Goal: Task Accomplishment & Management: Manage account settings

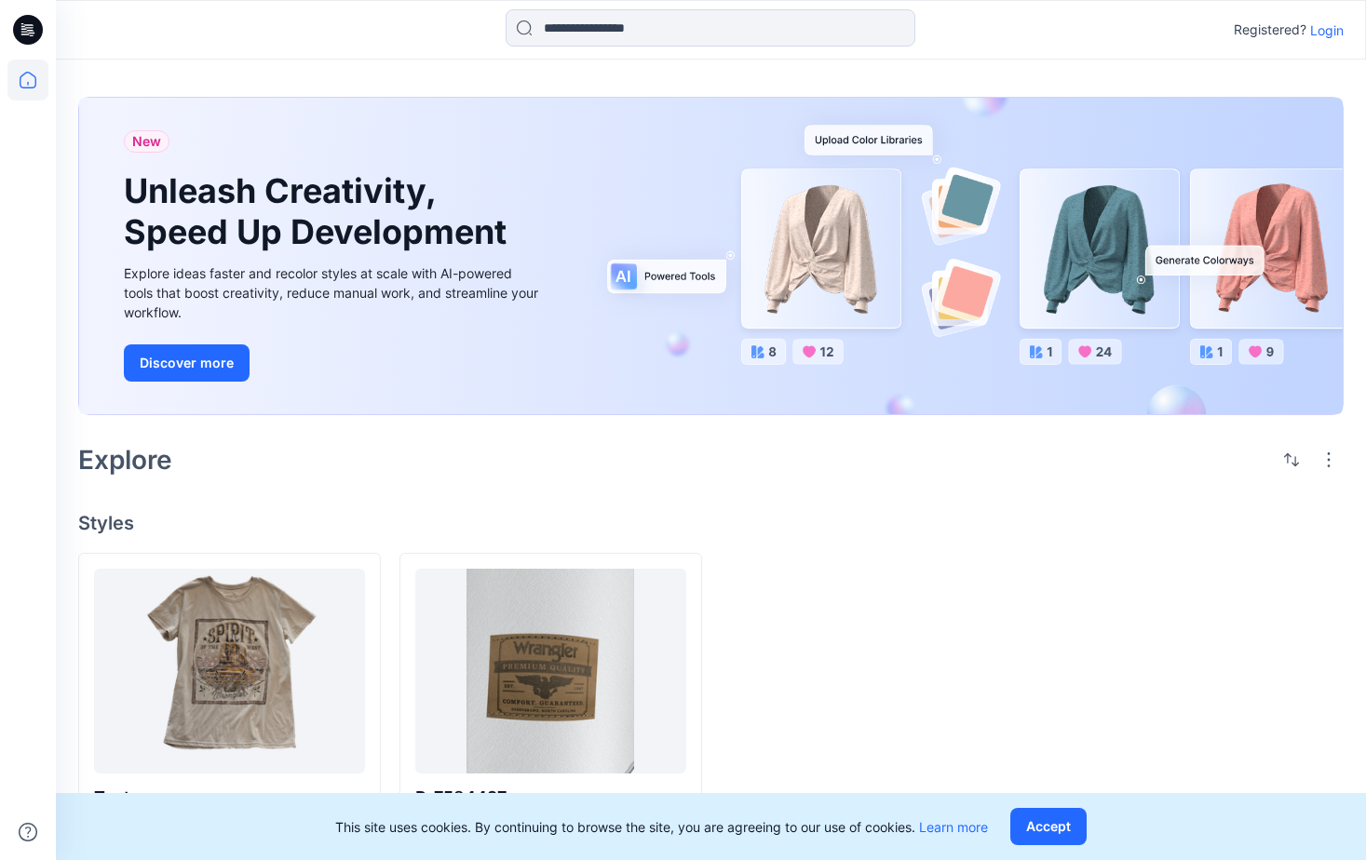
click at [1328, 25] on p "Login" at bounding box center [1327, 30] width 34 height 20
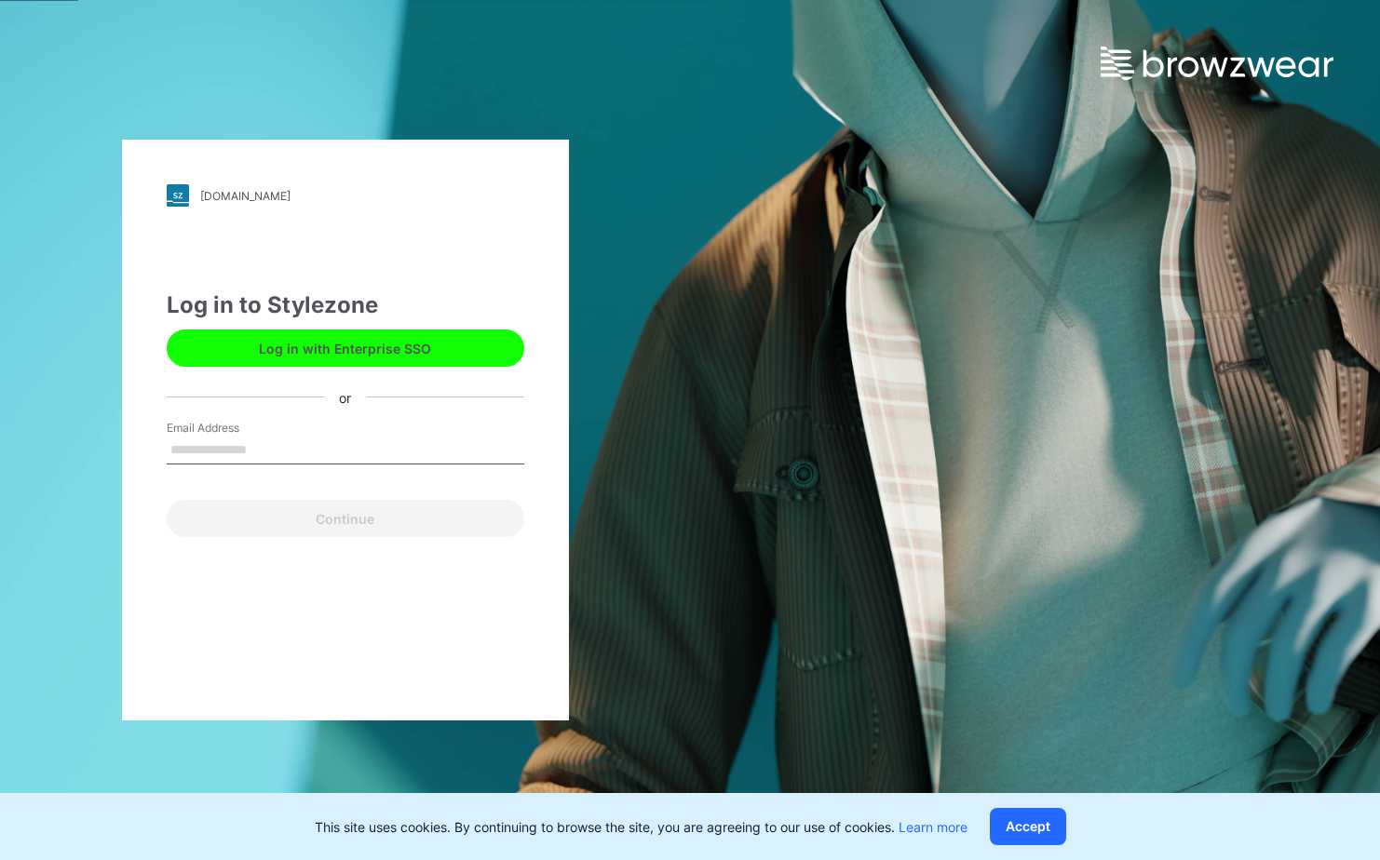
drag, startPoint x: 220, startPoint y: 451, endPoint x: 232, endPoint y: 456, distance: 13.3
click at [219, 452] on input "Email Address" at bounding box center [346, 451] width 358 height 28
type input "**********"
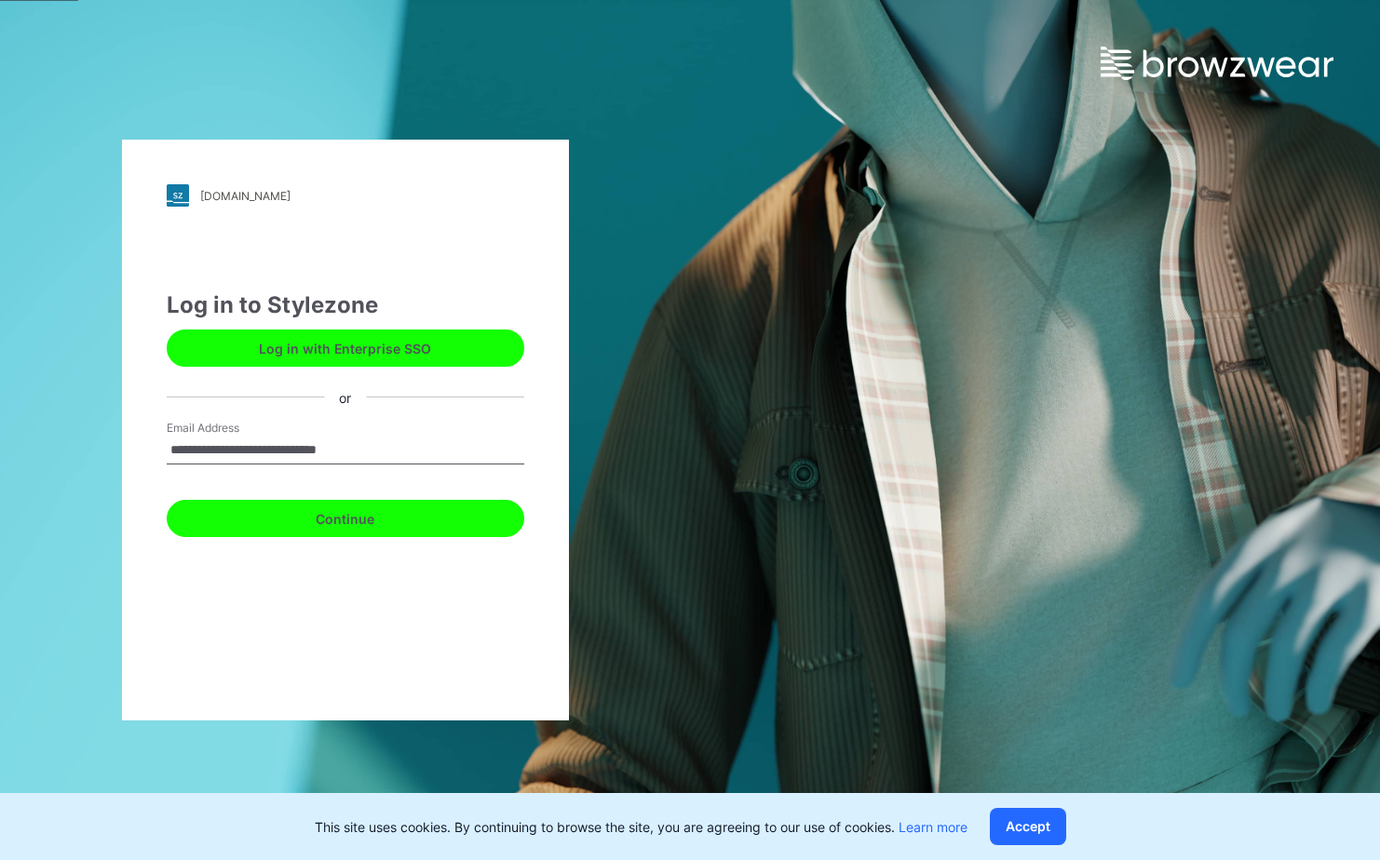
click at [339, 525] on button "Continue" at bounding box center [346, 518] width 358 height 37
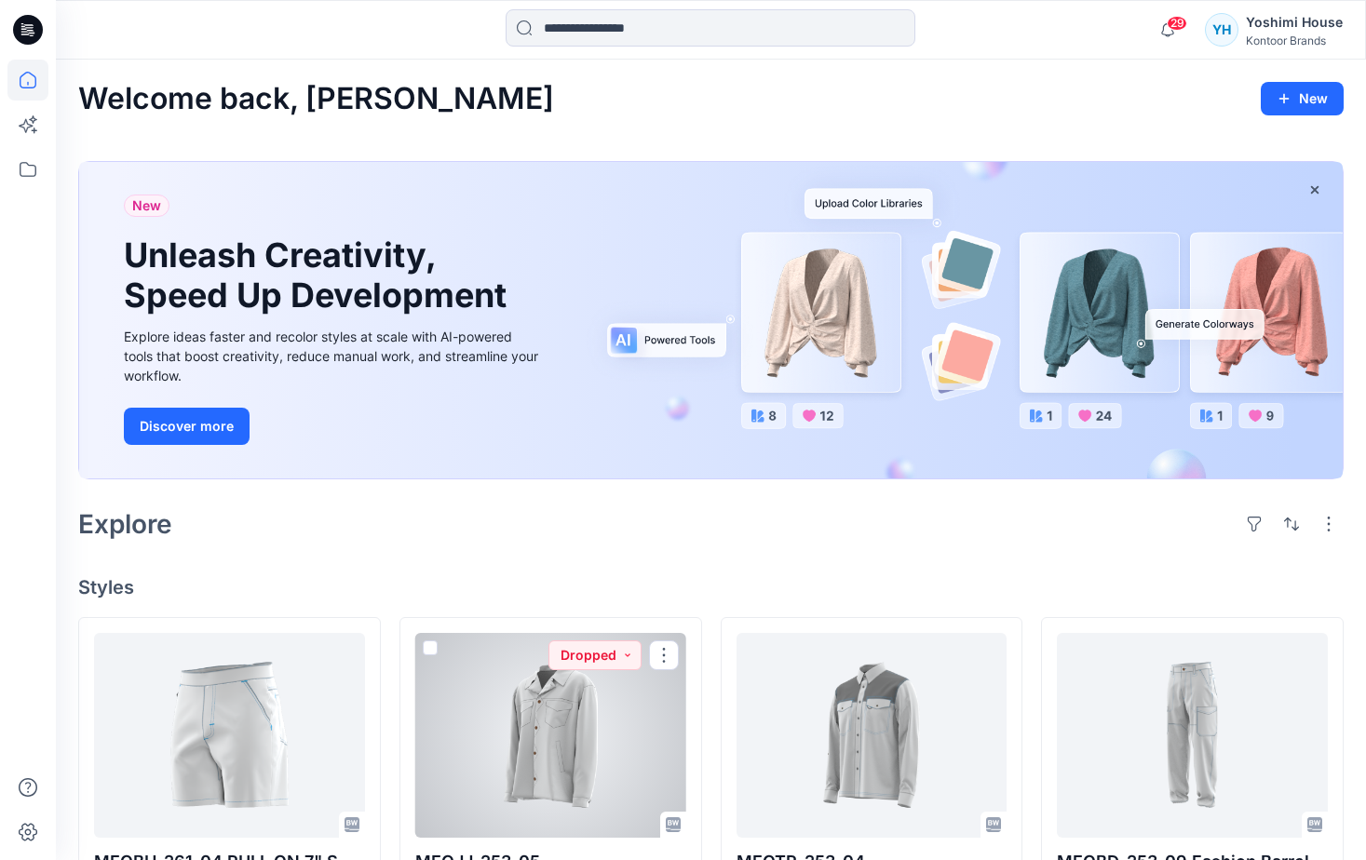
drag, startPoint x: 533, startPoint y: 706, endPoint x: 553, endPoint y: 716, distance: 22.1
click at [533, 706] on div at bounding box center [550, 735] width 271 height 205
